Goal: Check status: Check status

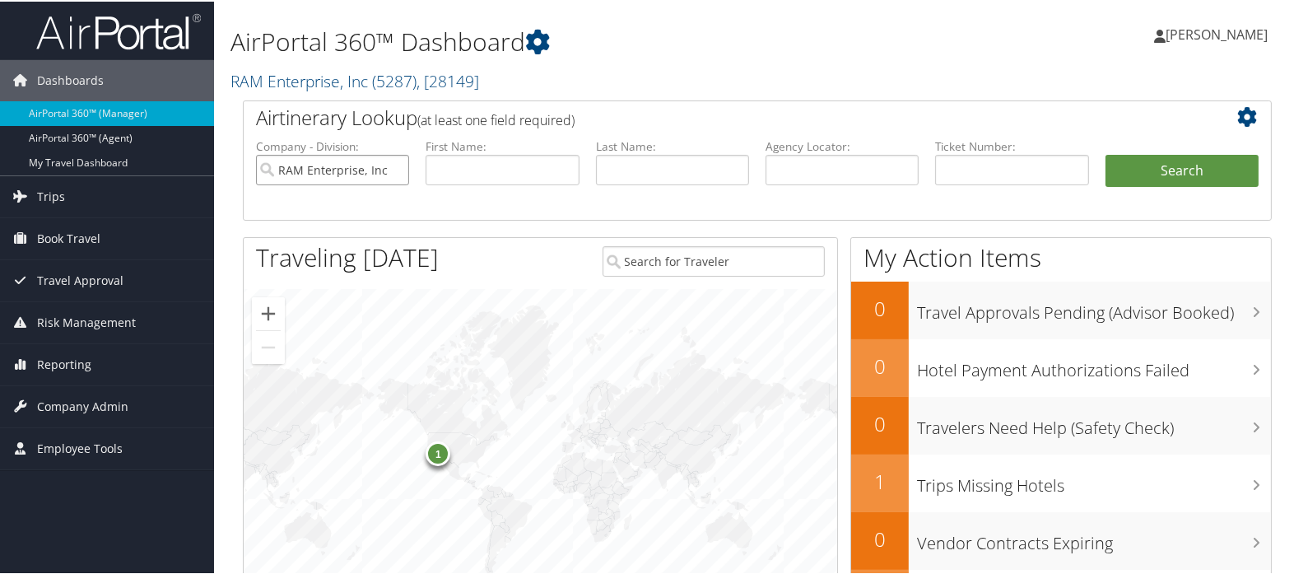
click at [394, 168] on input "RAM Enterprise, Inc" at bounding box center [332, 168] width 153 height 30
click at [758, 170] on li "Agency Locator:" at bounding box center [843, 175] width 170 height 77
click at [791, 166] on input "text" at bounding box center [842, 168] width 153 height 30
paste input "DN0Y5T"
type input "DN0Y5T"
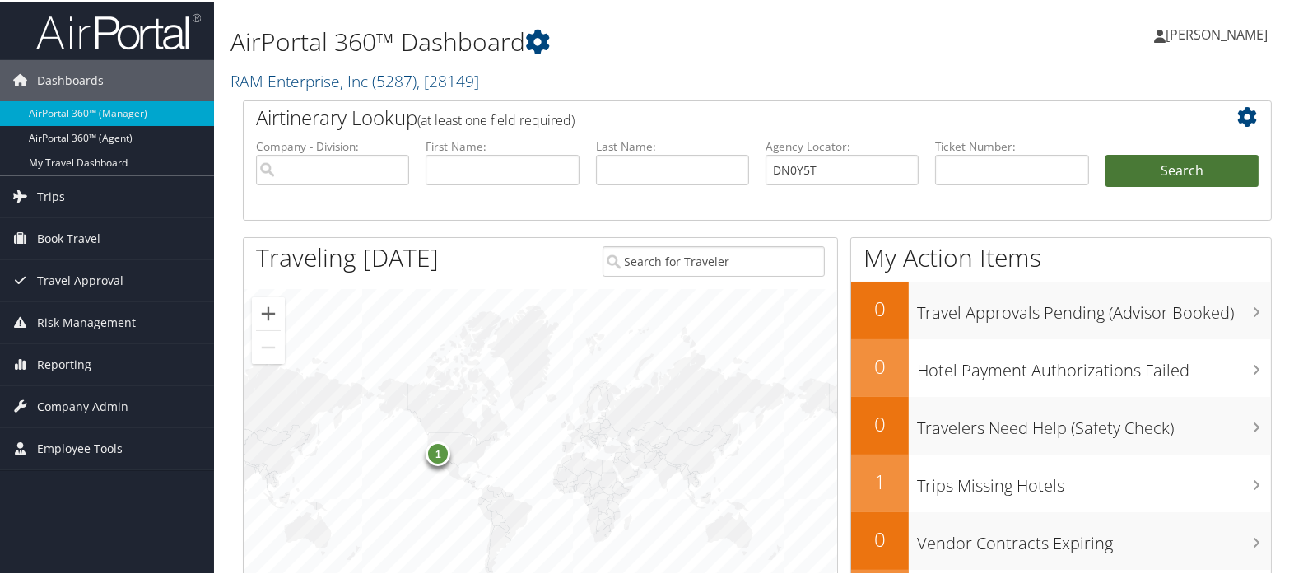
click at [1141, 175] on button "Search" at bounding box center [1182, 169] width 153 height 33
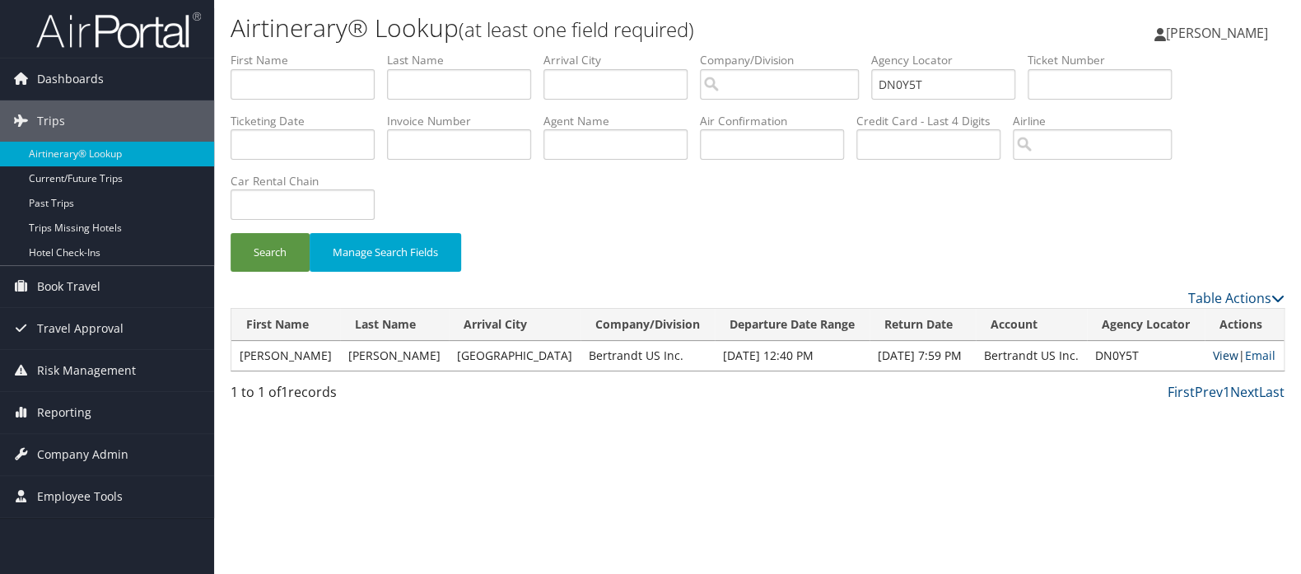
click at [1215, 348] on link "View" at bounding box center [1226, 355] width 26 height 16
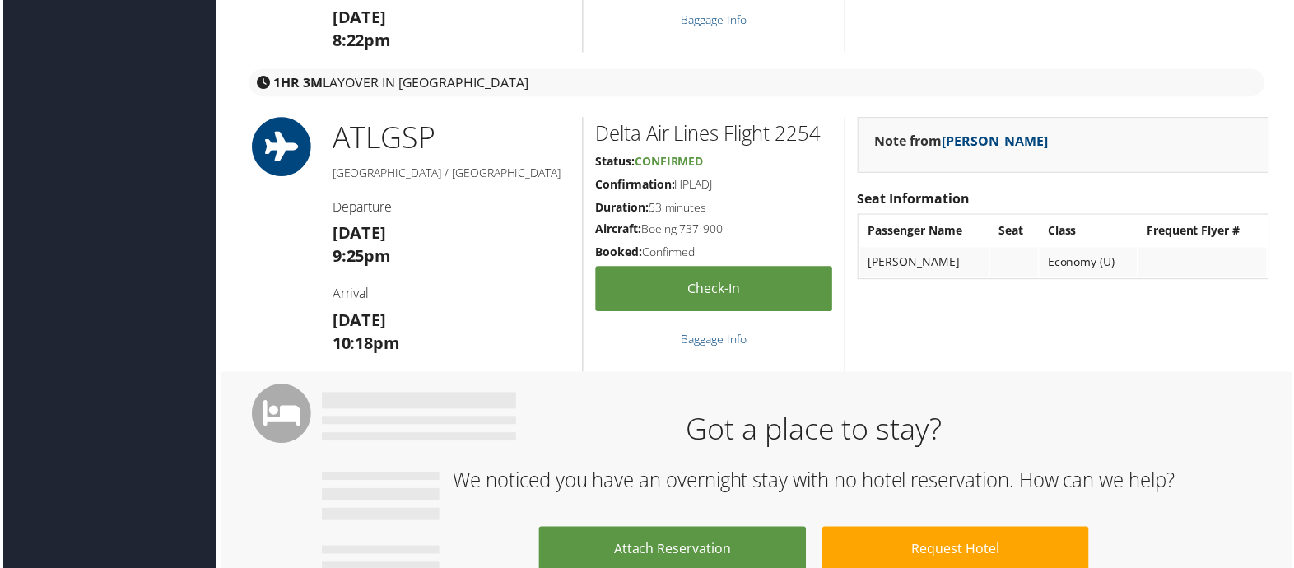
scroll to position [1289, 0]
